Goal: Task Accomplishment & Management: Manage account settings

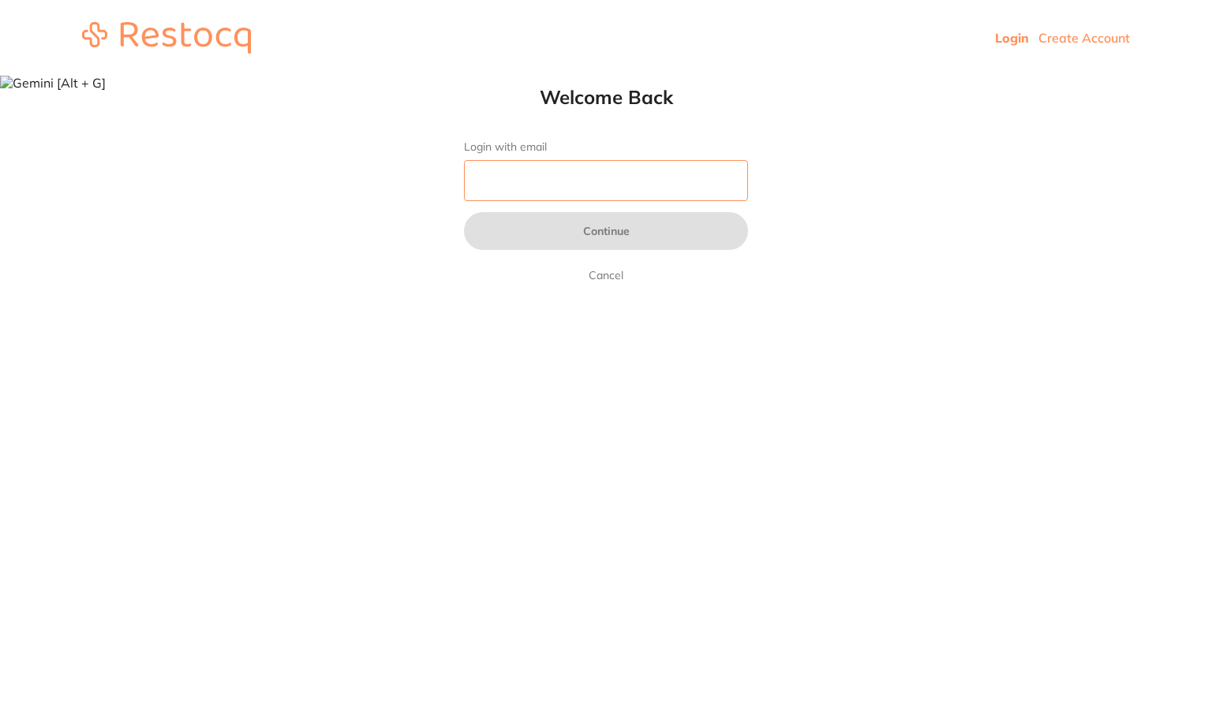
click at [549, 171] on input "Login with email" at bounding box center [606, 180] width 284 height 41
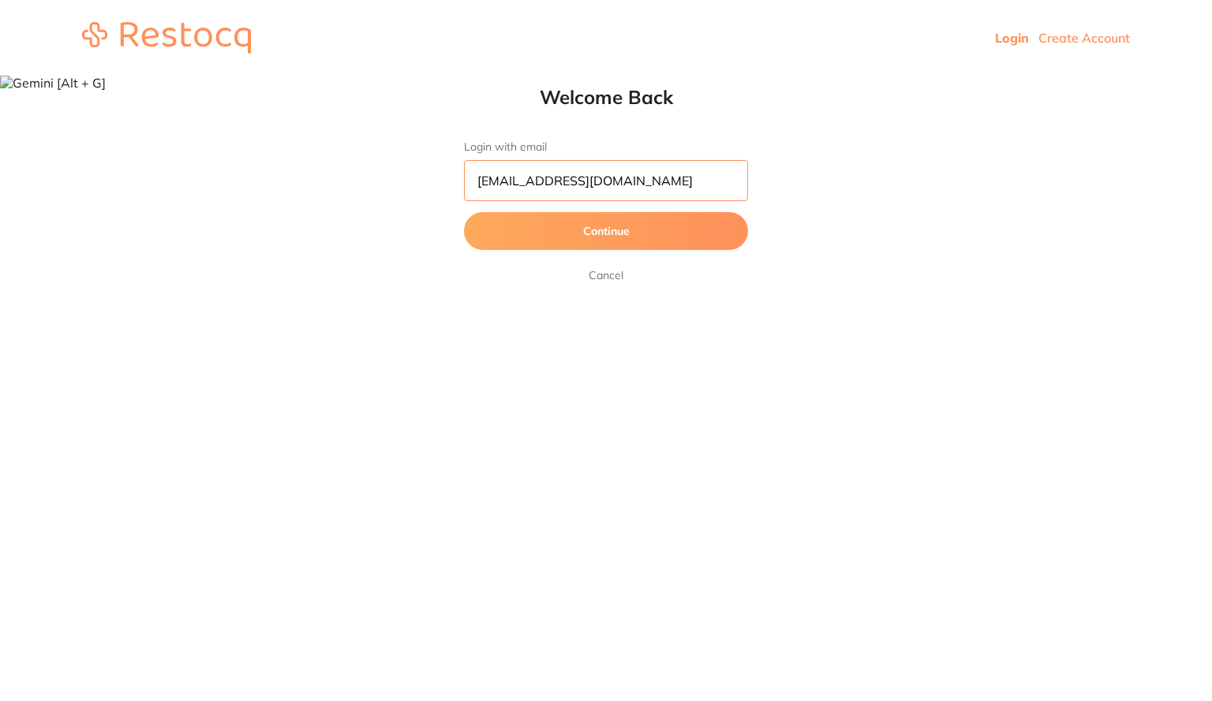
type input "[EMAIL_ADDRESS][DOMAIN_NAME]"
click at [577, 231] on button "Continue" at bounding box center [606, 231] width 284 height 38
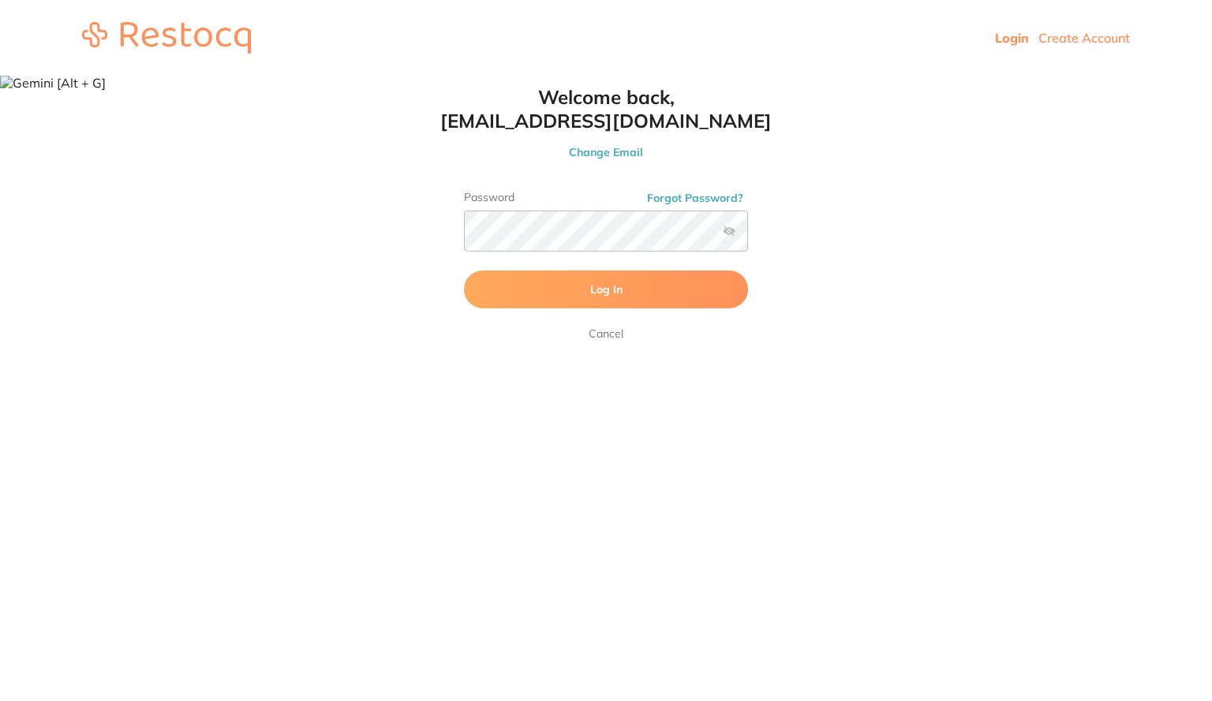
click at [555, 287] on button "Log In" at bounding box center [606, 290] width 284 height 38
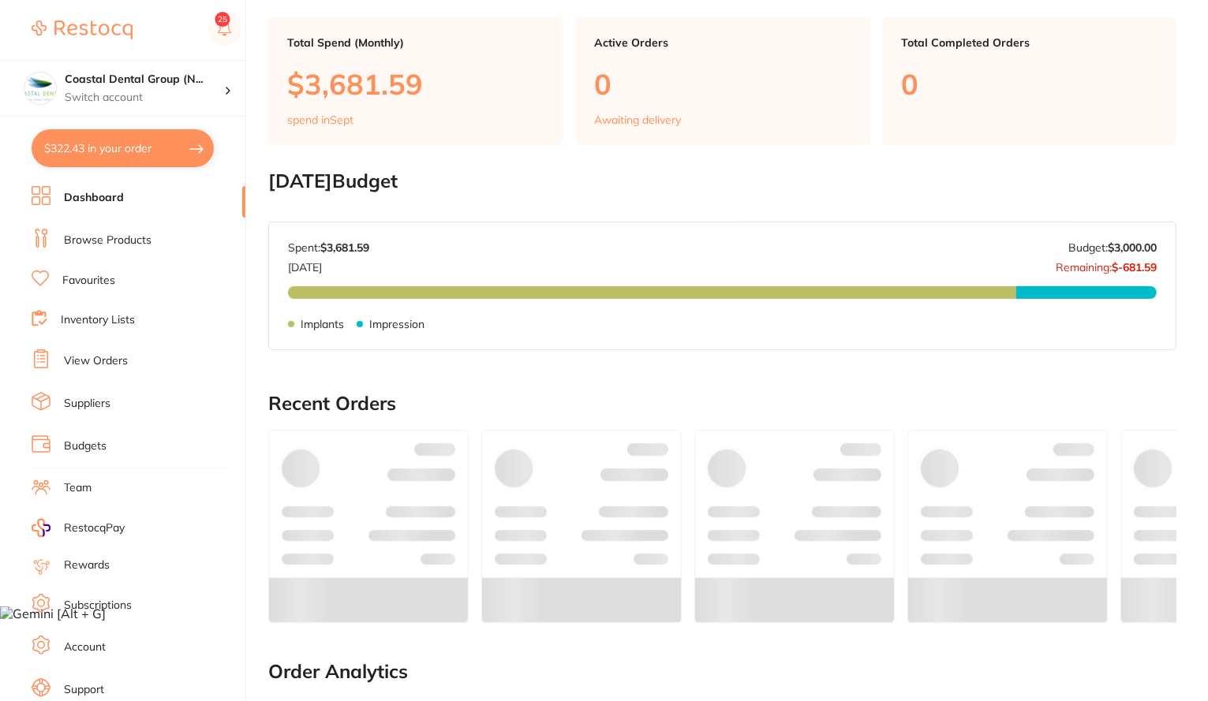
scroll to position [96, 0]
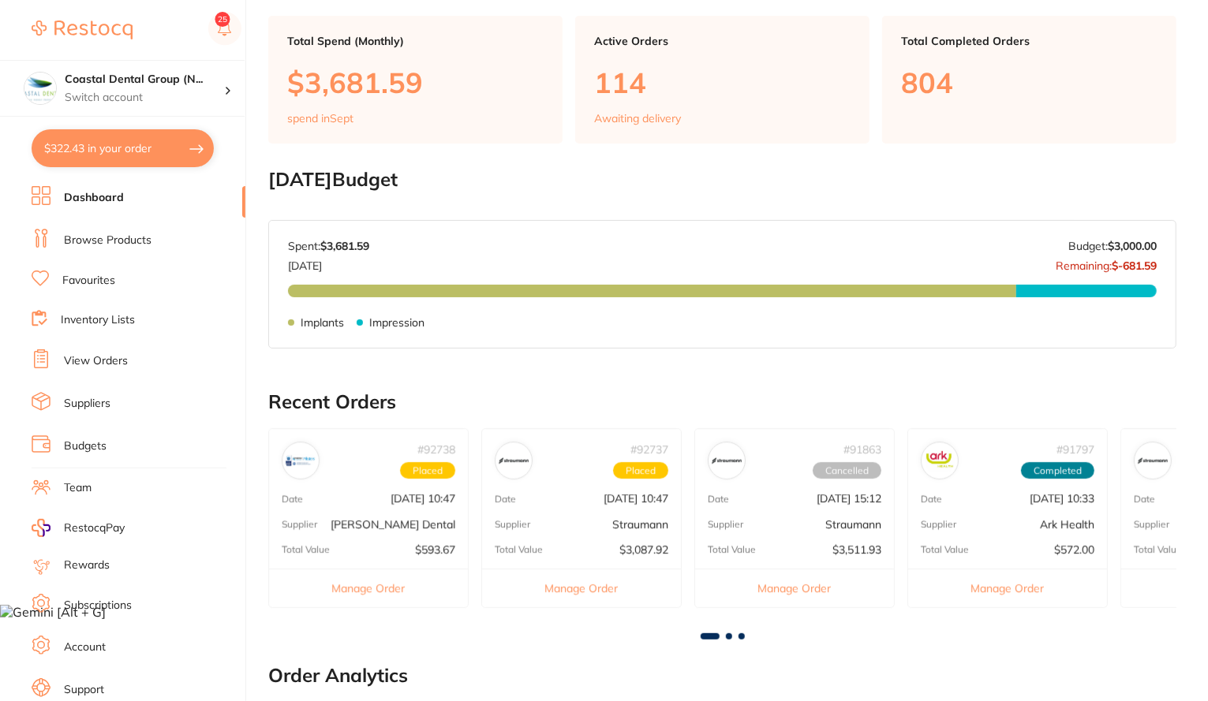
click at [106, 357] on link "View Orders" at bounding box center [96, 361] width 64 height 16
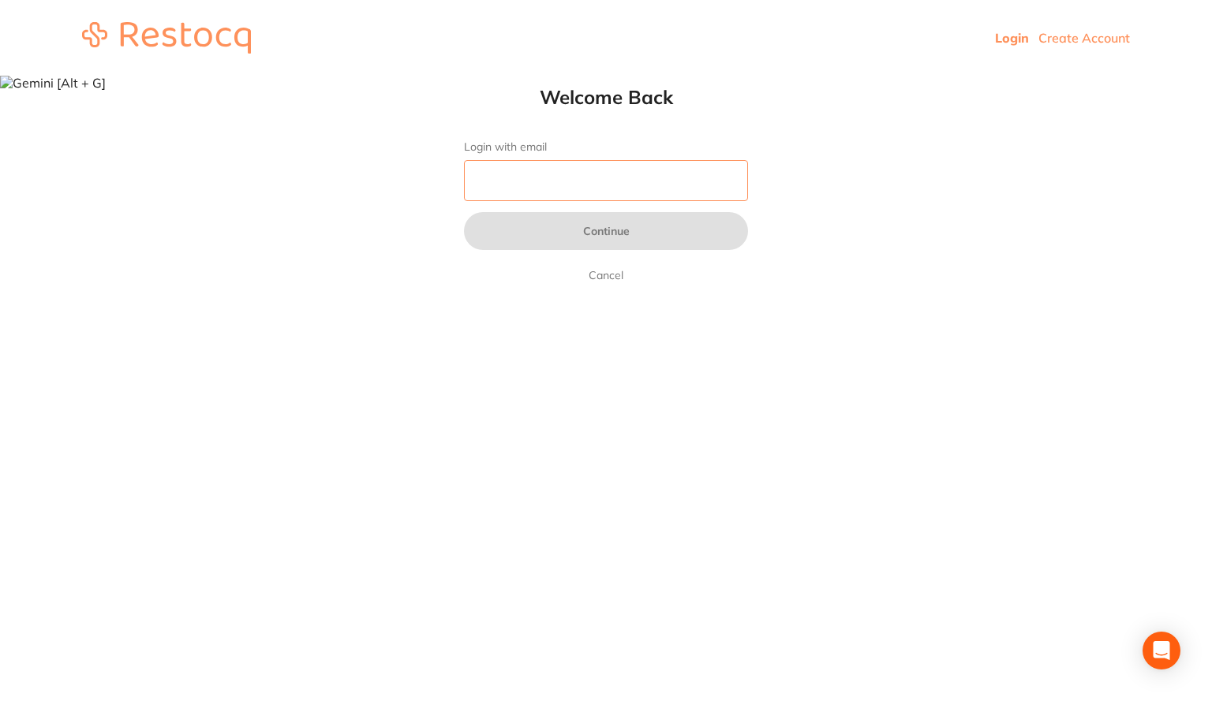
click at [616, 190] on input "Login with email" at bounding box center [606, 180] width 284 height 41
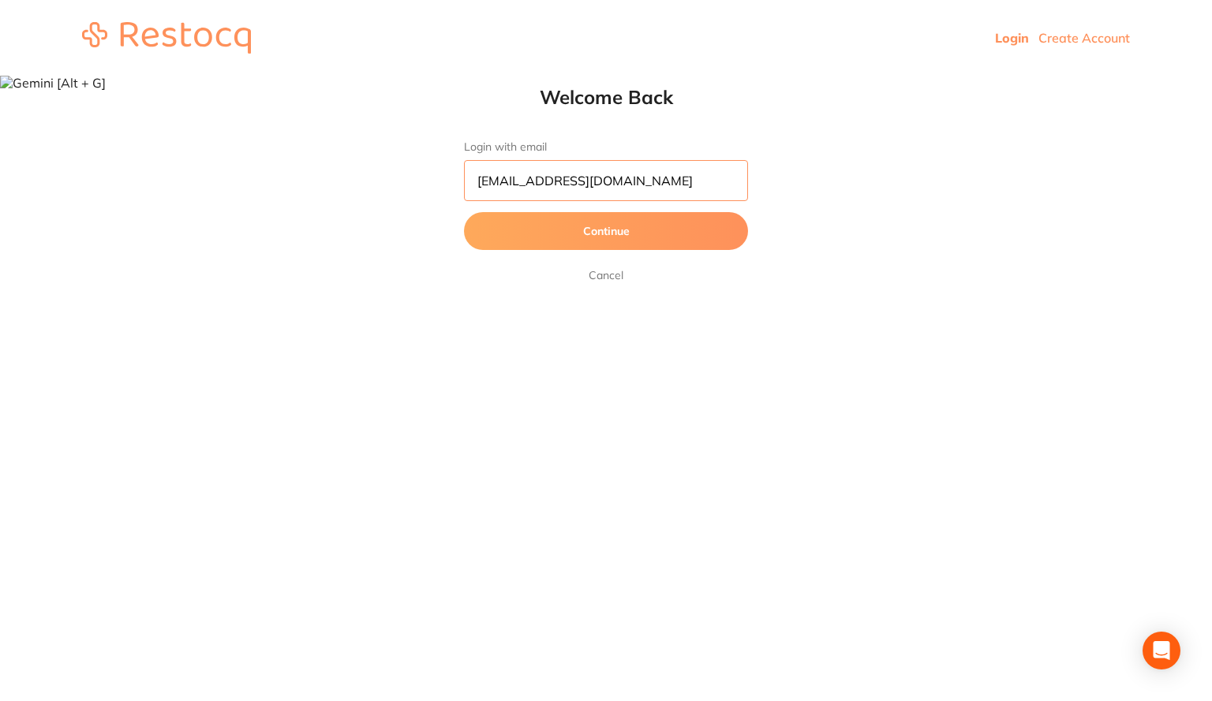
type input "[EMAIL_ADDRESS][DOMAIN_NAME]"
click at [598, 236] on button "Continue" at bounding box center [606, 231] width 284 height 38
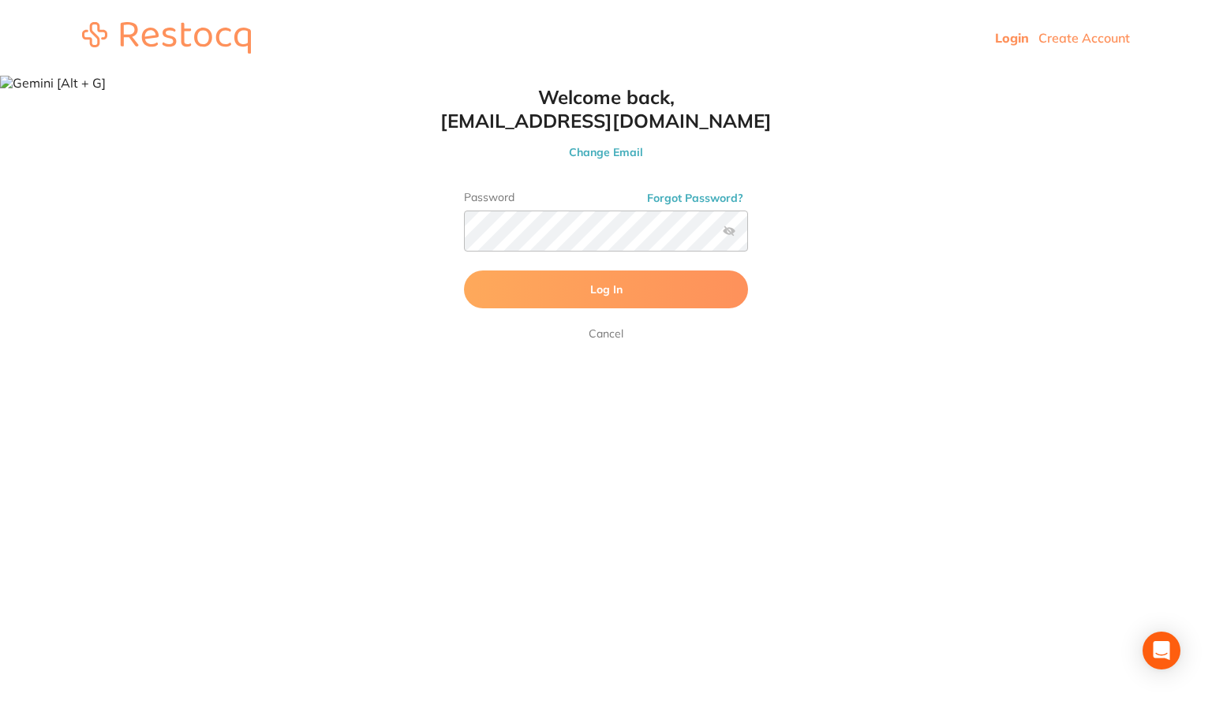
click at [577, 289] on button "Log In" at bounding box center [606, 290] width 284 height 38
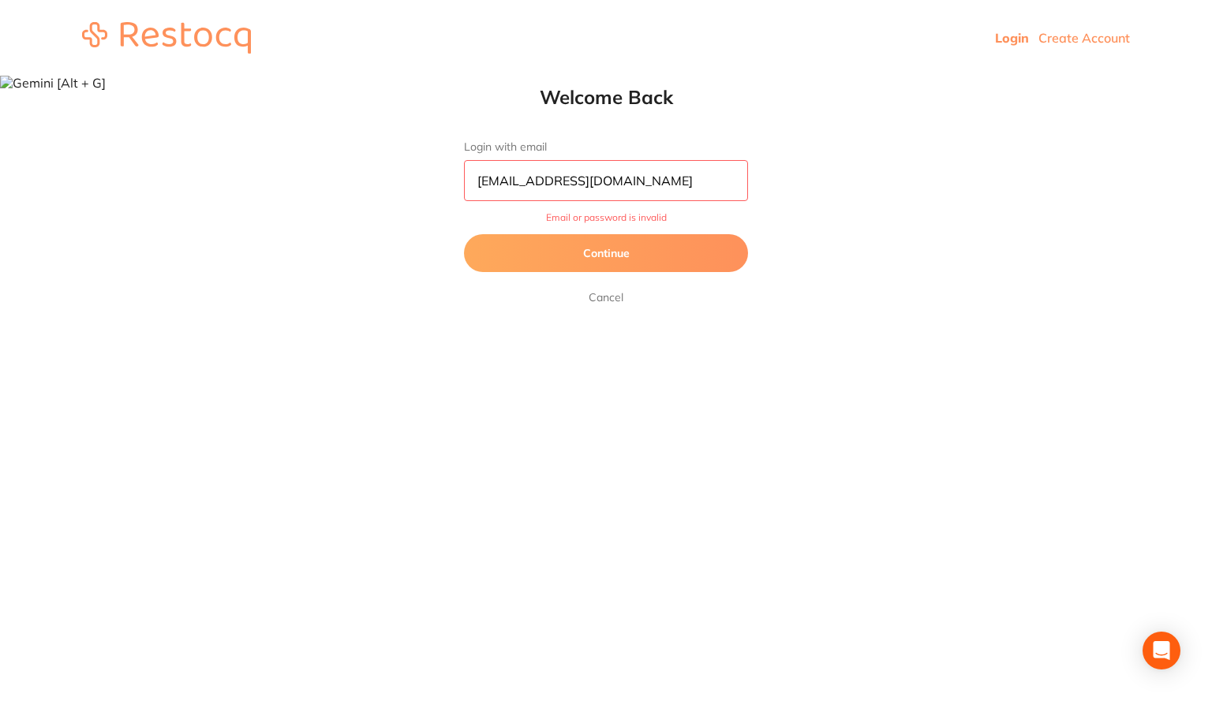
click at [656, 252] on button "Continue" at bounding box center [606, 253] width 284 height 38
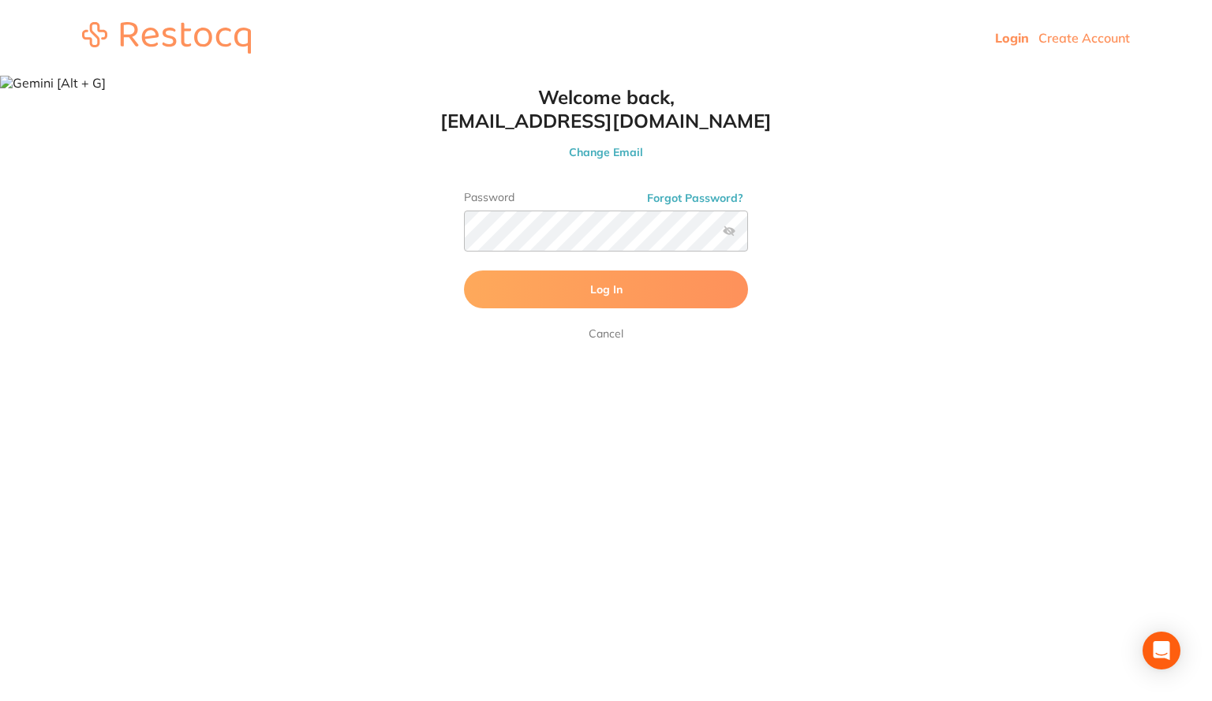
click at [618, 297] on button "Log In" at bounding box center [606, 290] width 284 height 38
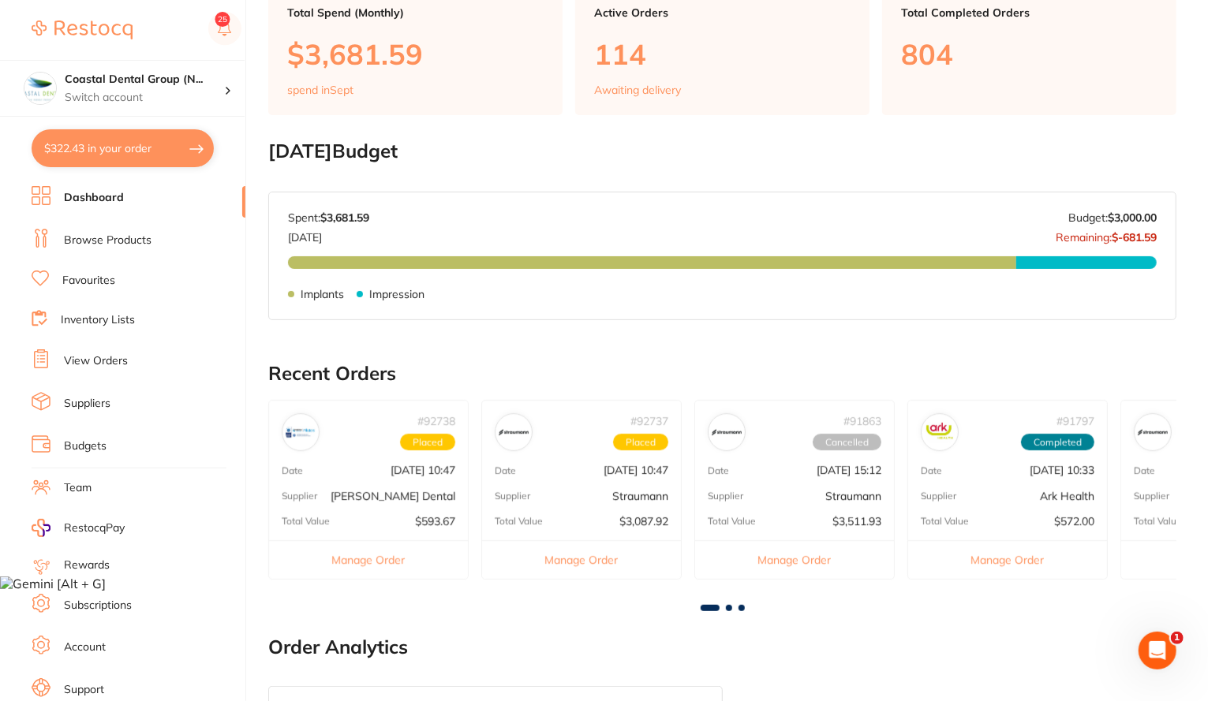
scroll to position [38, 0]
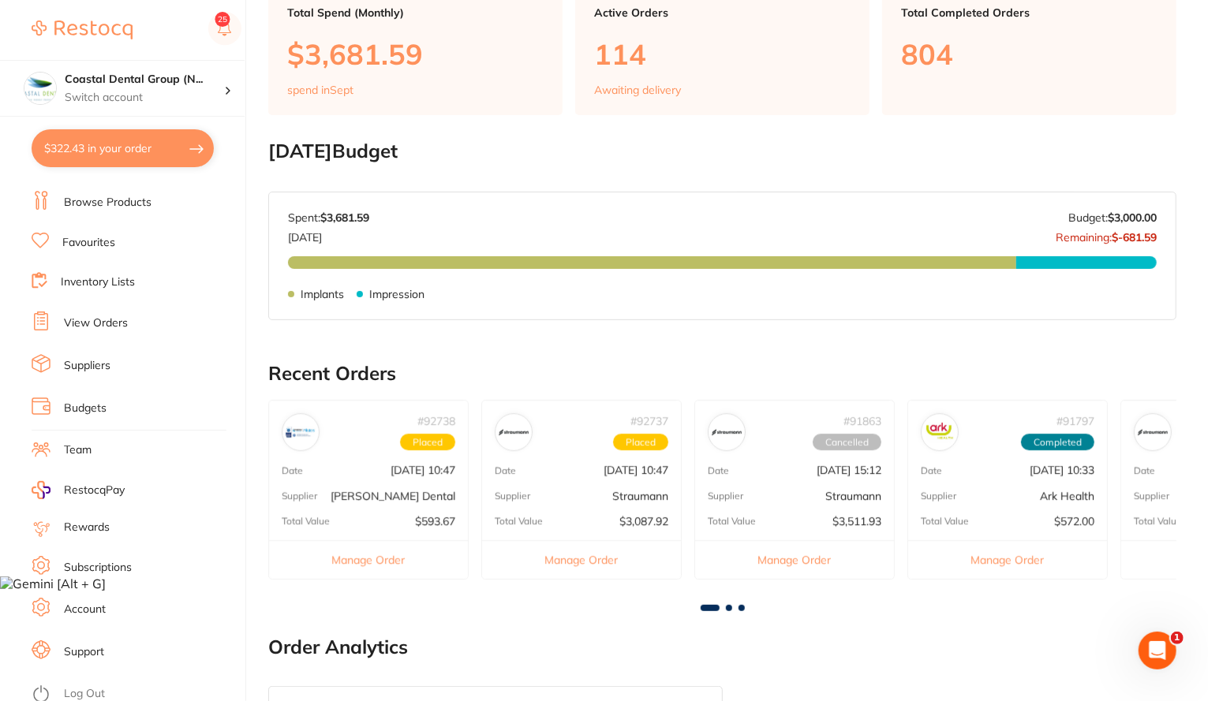
click at [82, 686] on link "Log Out" at bounding box center [84, 694] width 41 height 16
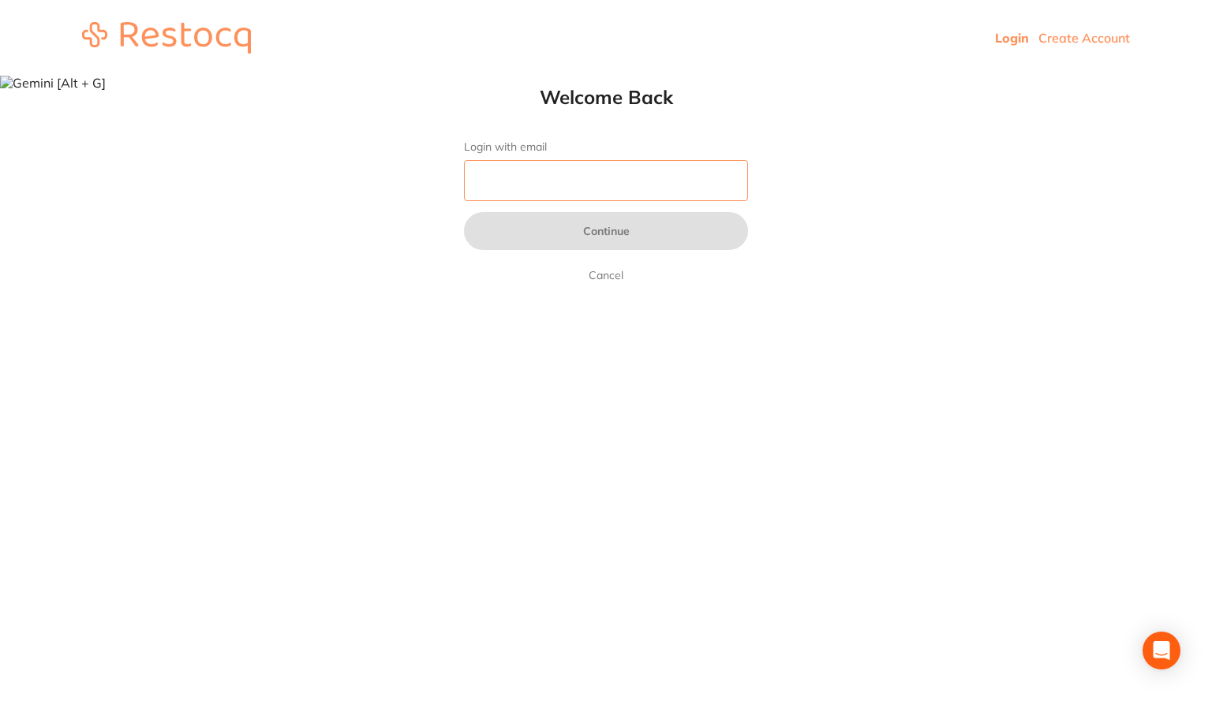
click at [547, 185] on input "Login with email" at bounding box center [606, 180] width 284 height 41
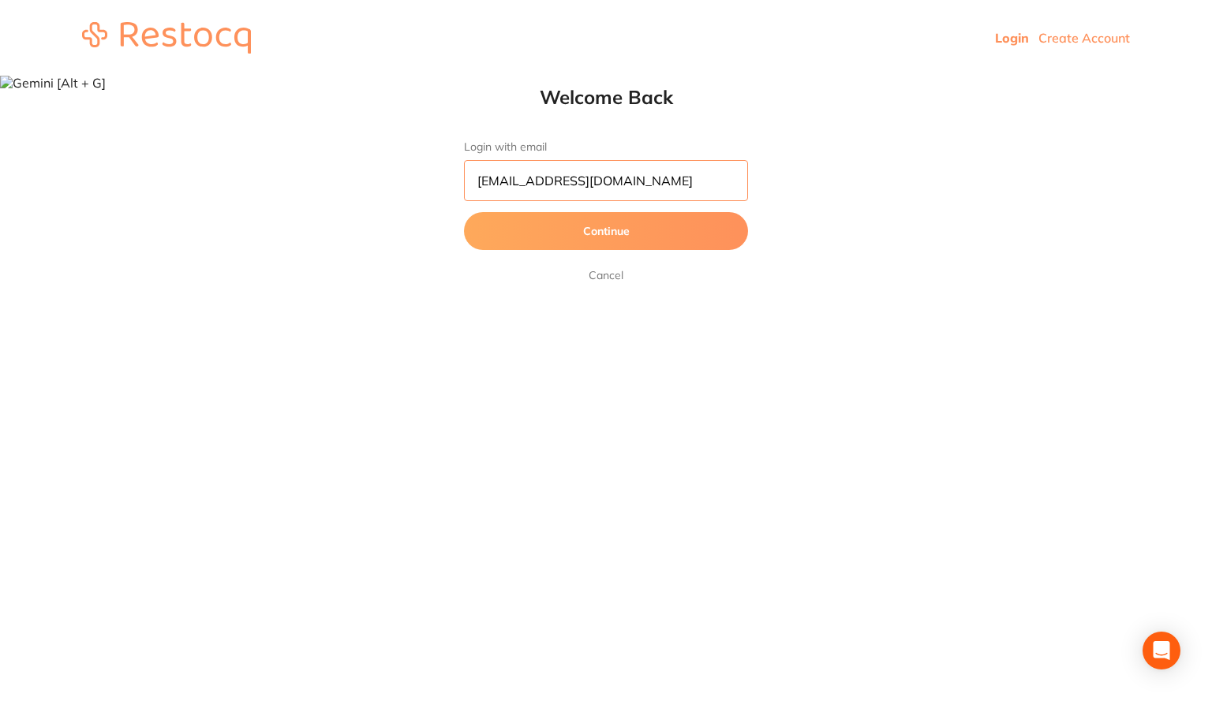
type input "[EMAIL_ADDRESS][DOMAIN_NAME]"
click at [552, 229] on button "Continue" at bounding box center [606, 231] width 284 height 38
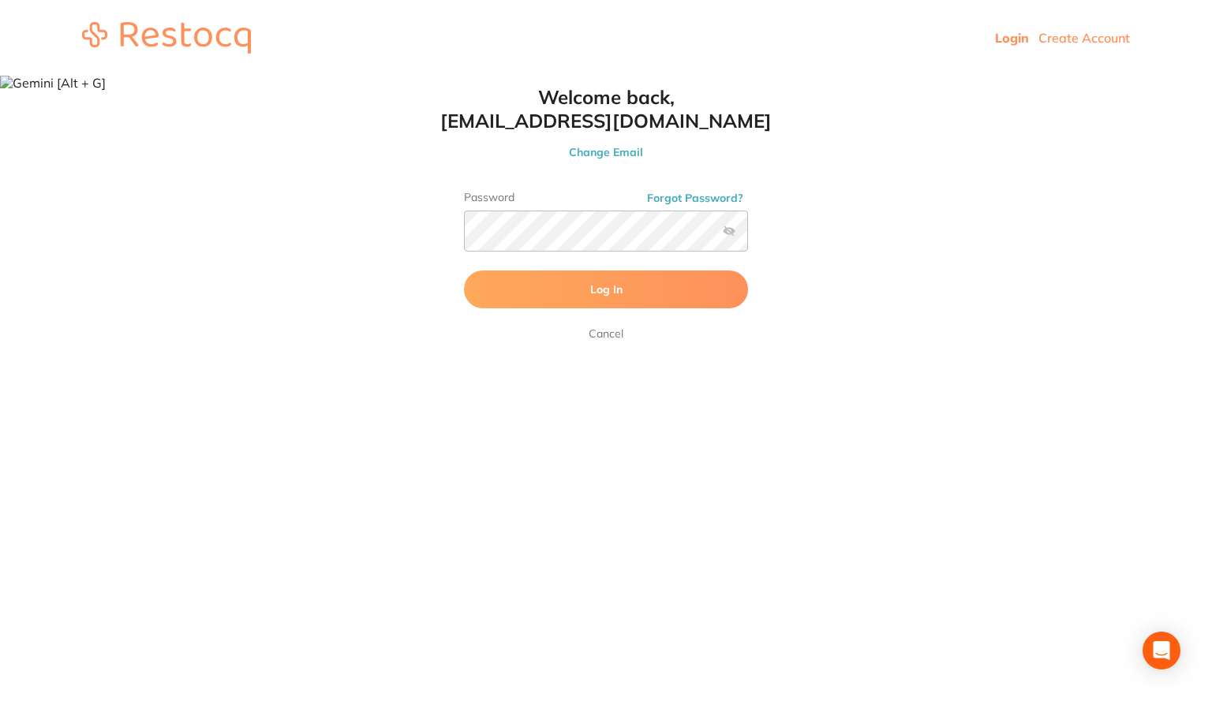
click at [516, 289] on button "Log In" at bounding box center [606, 290] width 284 height 38
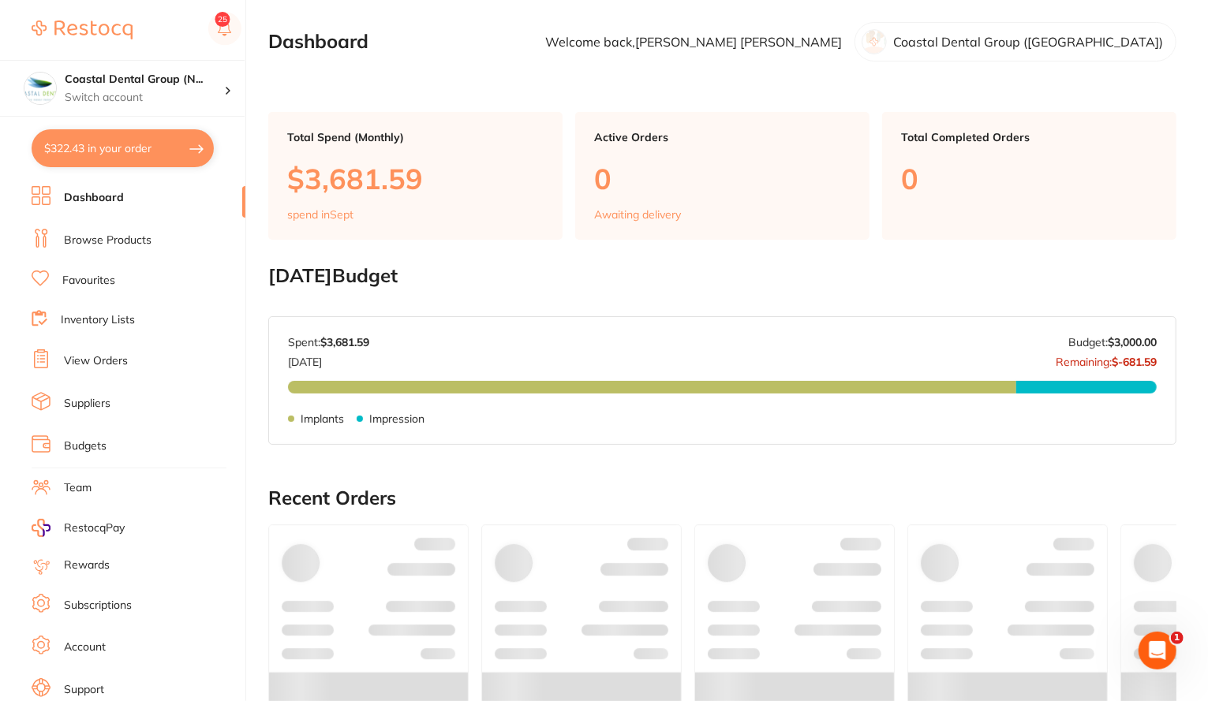
scroll to position [38, 0]
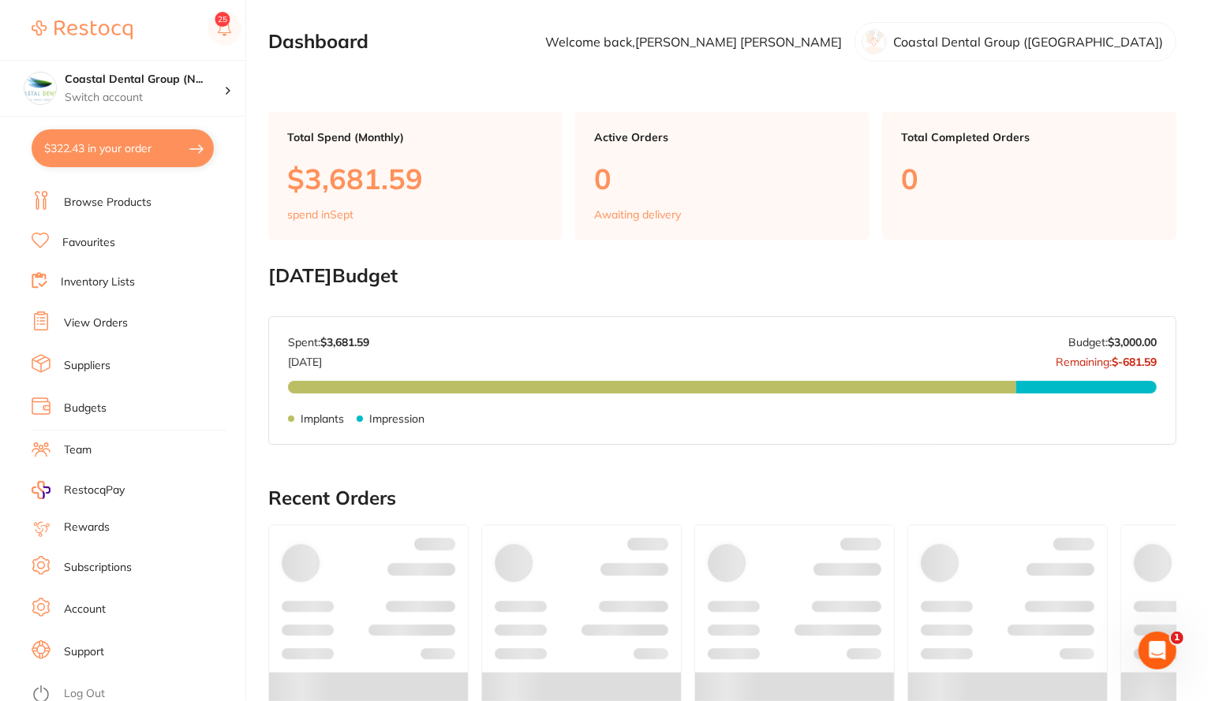
click at [84, 686] on link "Log Out" at bounding box center [84, 694] width 41 height 16
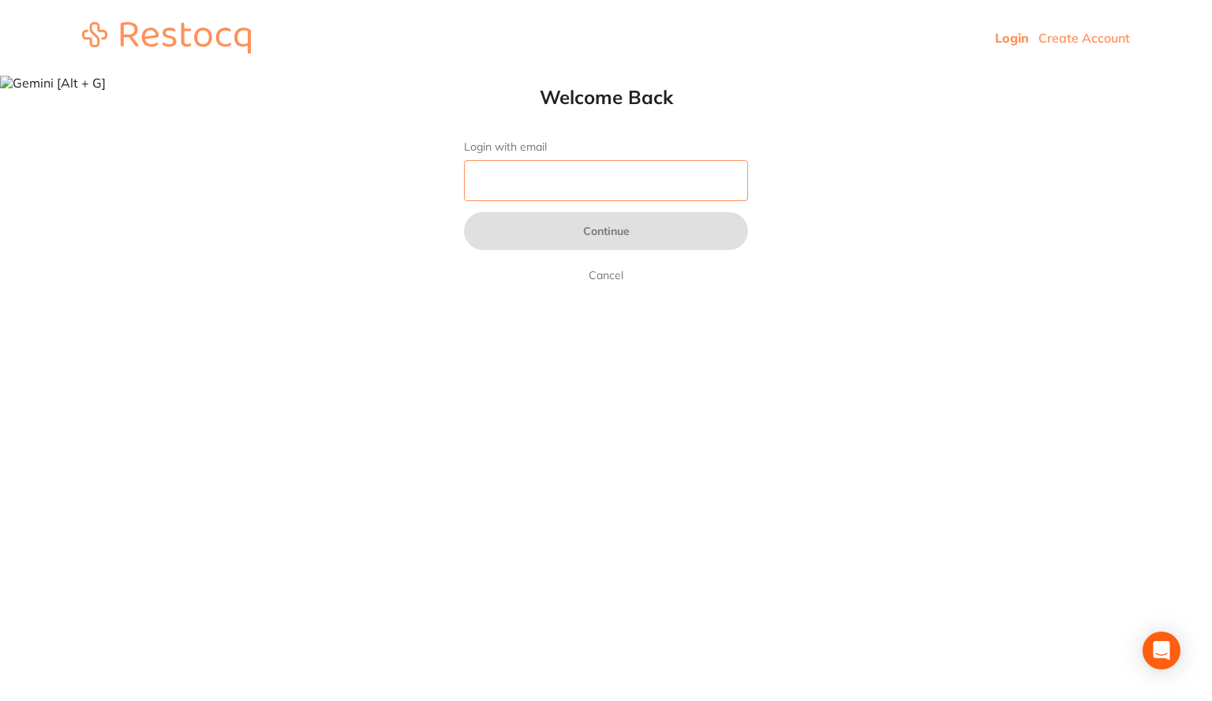
click at [642, 177] on input "Login with email" at bounding box center [606, 180] width 284 height 41
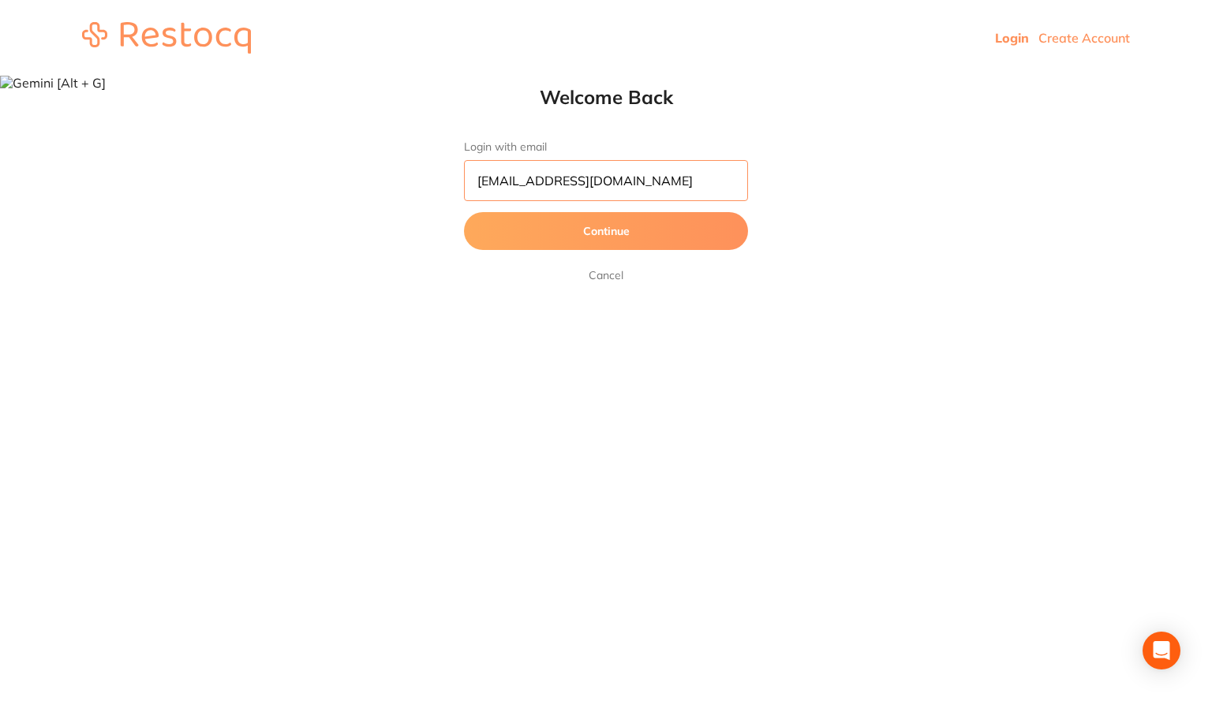
type input "[EMAIL_ADDRESS][DOMAIN_NAME]"
click at [617, 232] on button "Continue" at bounding box center [606, 231] width 284 height 38
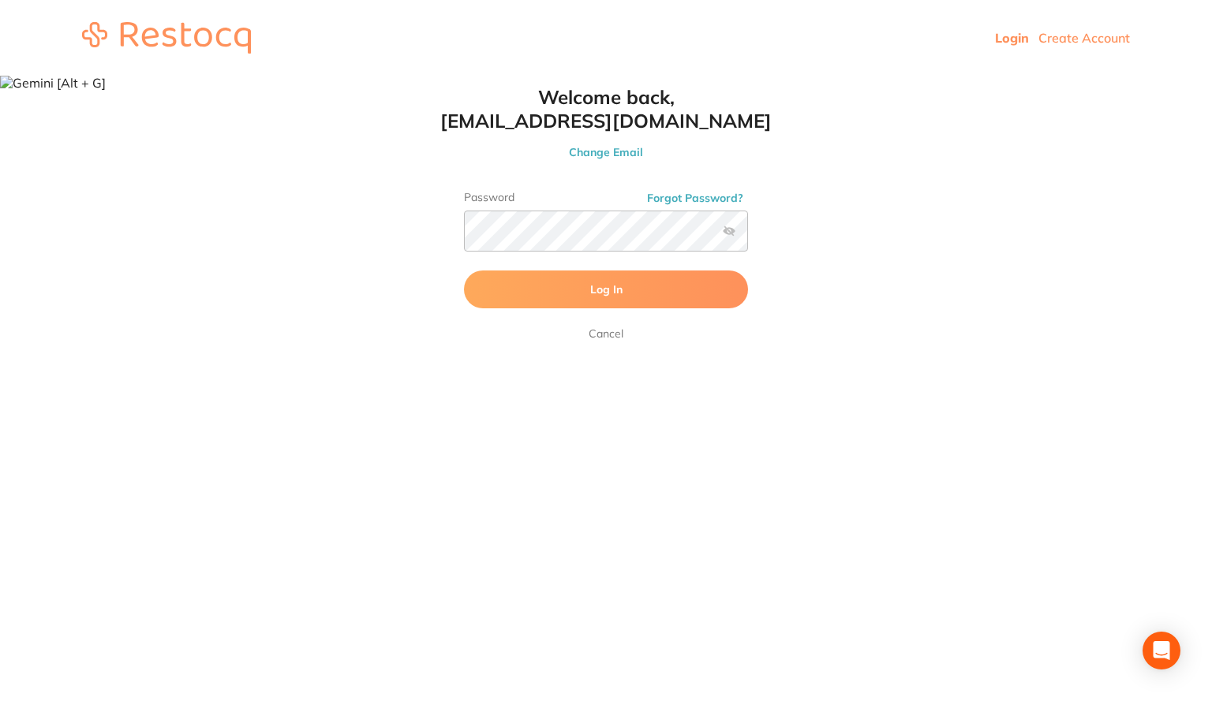
click at [560, 297] on button "Log In" at bounding box center [606, 290] width 284 height 38
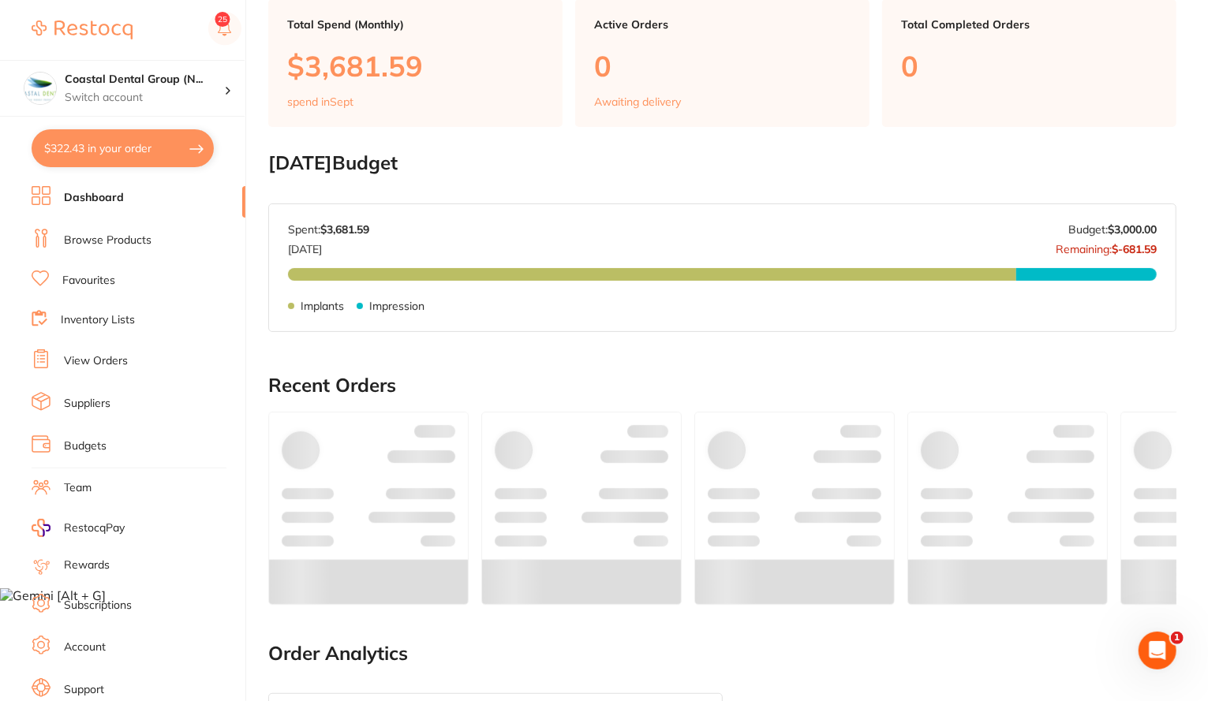
scroll to position [112, 0]
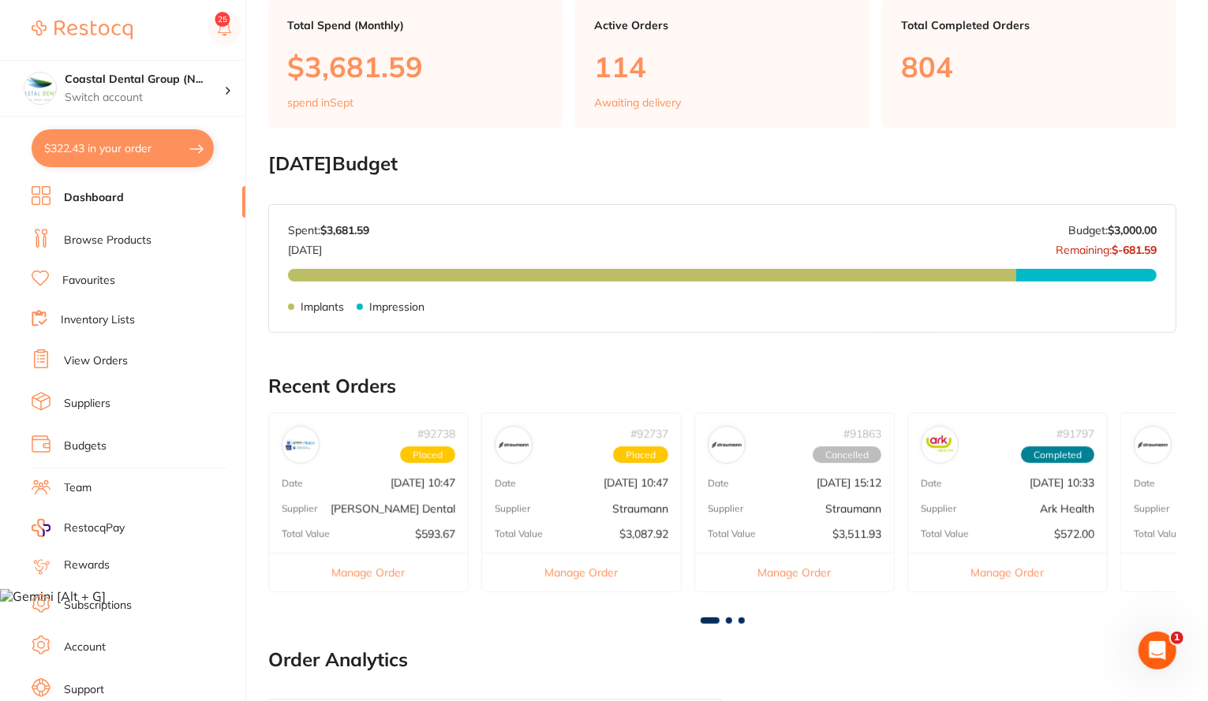
click at [125, 367] on link "View Orders" at bounding box center [96, 361] width 64 height 16
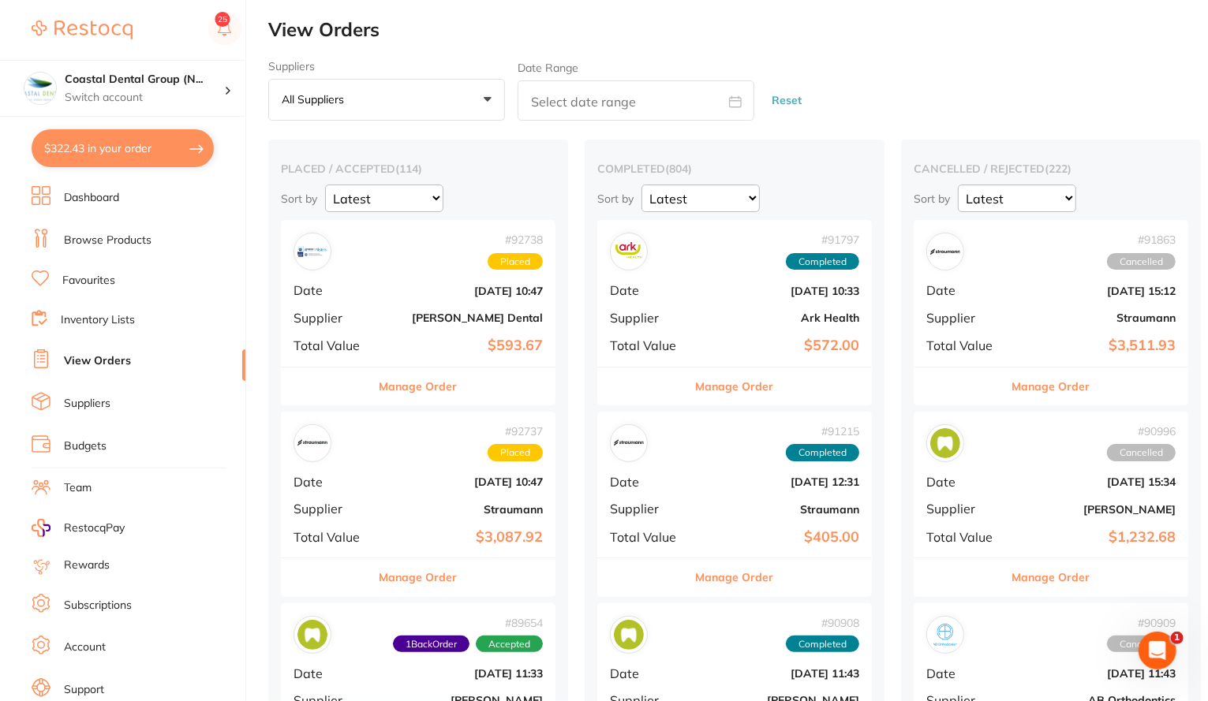
click at [92, 196] on link "Dashboard" at bounding box center [91, 198] width 55 height 16
